Goal: Transaction & Acquisition: Book appointment/travel/reservation

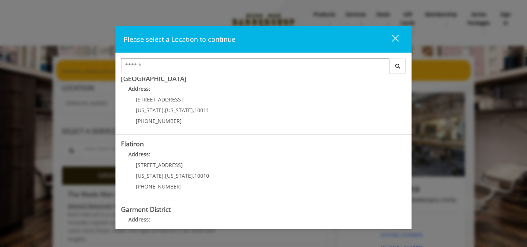
scroll to position [146, 0]
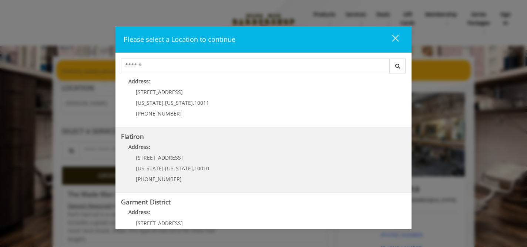
click at [197, 149] on "Address:" at bounding box center [263, 149] width 285 height 12
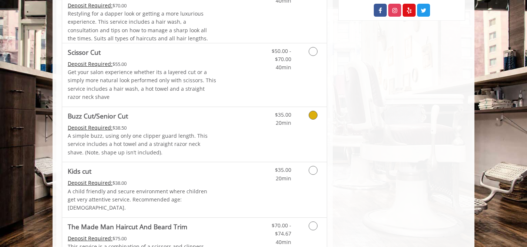
click at [315, 120] on link "Grooming services" at bounding box center [312, 117] width 19 height 20
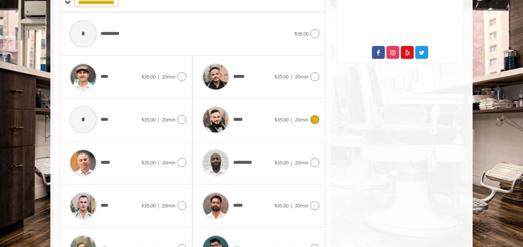
scroll to position [357, 0]
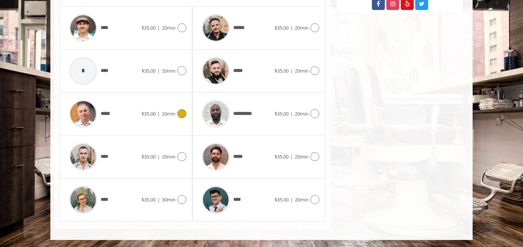
click at [180, 116] on icon at bounding box center [181, 113] width 9 height 9
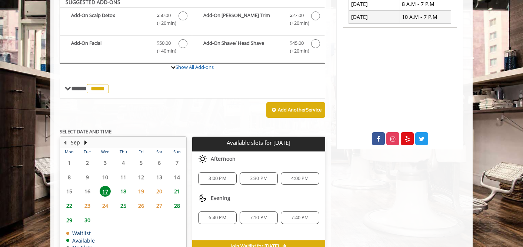
scroll to position [217, 0]
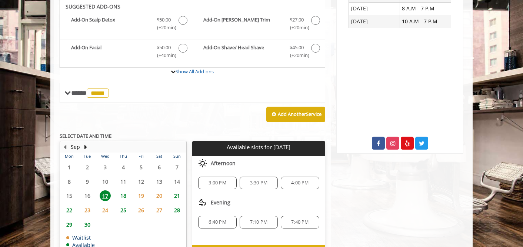
click at [224, 181] on span "3:00 PM" at bounding box center [217, 183] width 17 height 6
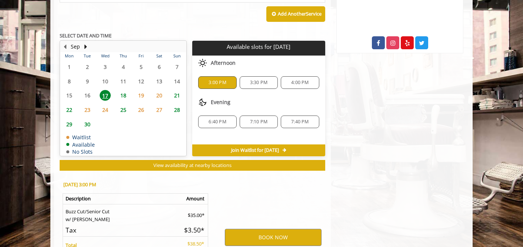
scroll to position [397, 0]
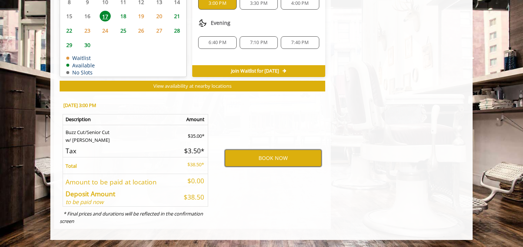
click at [246, 165] on button "BOOK NOW" at bounding box center [273, 158] width 97 height 17
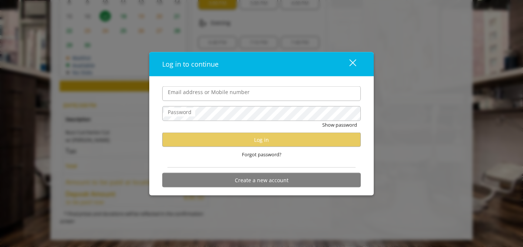
type input "**********"
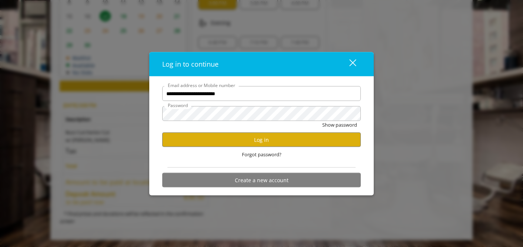
scroll to position [0, 0]
click at [234, 135] on button "Log in" at bounding box center [261, 140] width 199 height 14
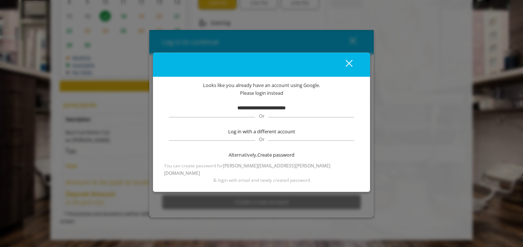
click at [348, 66] on div "close dialog" at bounding box center [349, 63] width 7 height 7
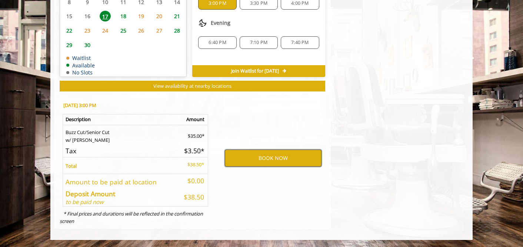
click at [233, 152] on button "BOOK NOW" at bounding box center [273, 158] width 97 height 17
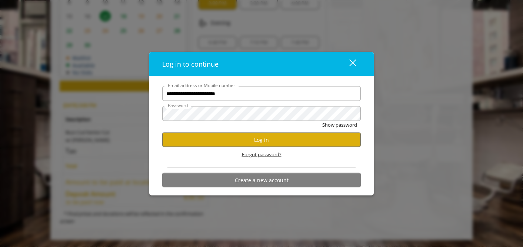
click at [253, 153] on span "Forgot password?" at bounding box center [262, 155] width 40 height 8
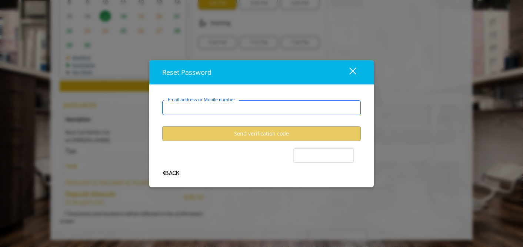
click at [247, 113] on input "Email address or Mobile number" at bounding box center [261, 107] width 199 height 15
type input "**********"
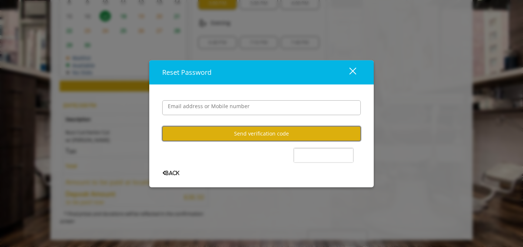
click at [242, 128] on button "Send verification code" at bounding box center [261, 133] width 199 height 14
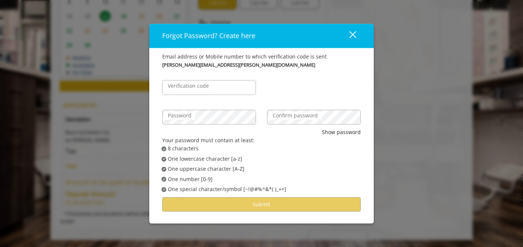
click at [196, 86] on label "Verification code" at bounding box center [188, 86] width 49 height 8
click at [196, 86] on input "Verification code" at bounding box center [209, 87] width 94 height 15
type input "******"
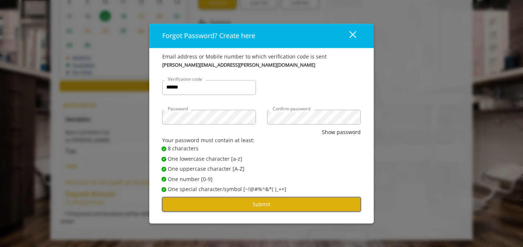
click at [306, 201] on button "Submit" at bounding box center [261, 204] width 199 height 14
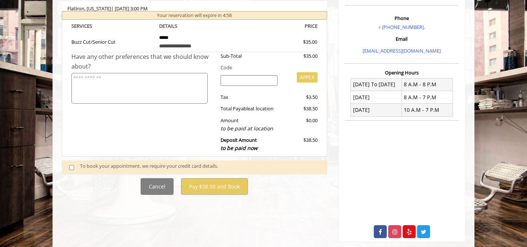
scroll to position [142, 0]
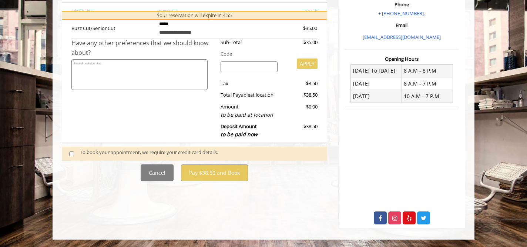
click at [87, 157] on div "To book your appointment, we require your credit card details." at bounding box center [200, 154] width 240 height 10
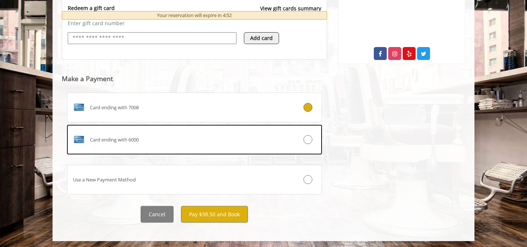
scroll to position [307, 0]
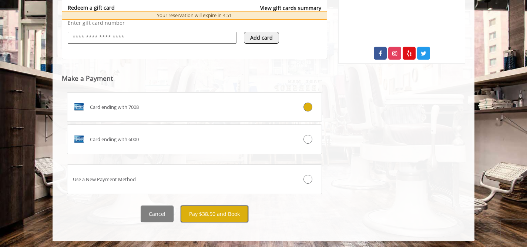
click at [201, 211] on button "Pay $38.50 and Book" at bounding box center [214, 214] width 67 height 17
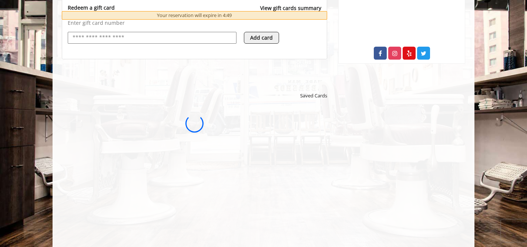
scroll to position [0, 0]
